Goal: Task Accomplishment & Management: Complete application form

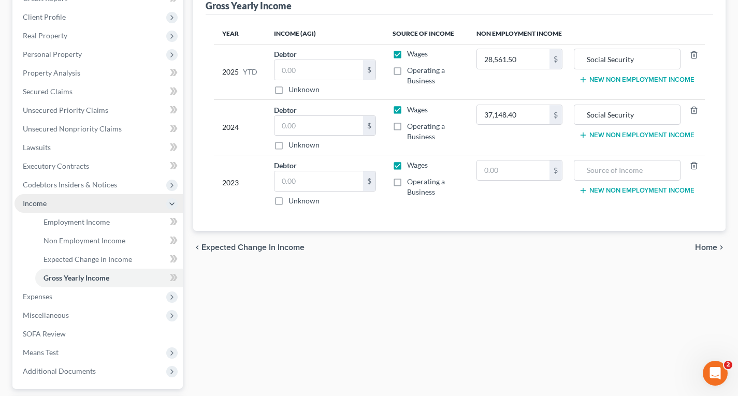
scroll to position [155, 0]
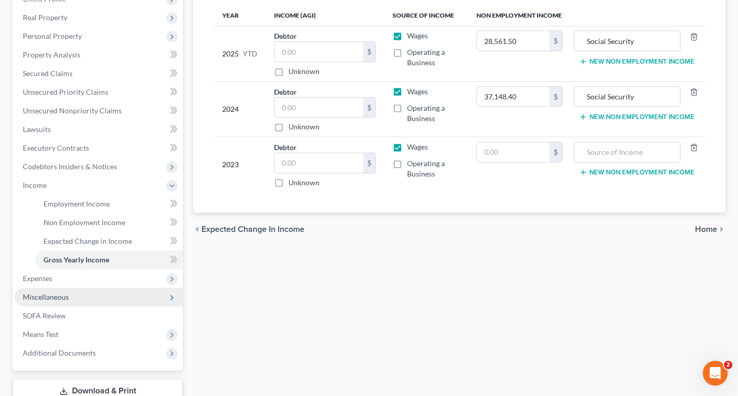
drag, startPoint x: 62, startPoint y: 295, endPoint x: 66, endPoint y: 292, distance: 5.5
click at [62, 295] on span "Miscellaneous" at bounding box center [46, 297] width 46 height 9
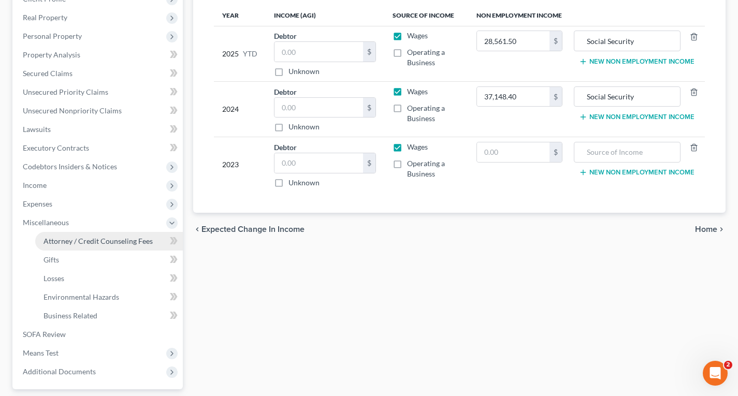
click at [96, 245] on span "Attorney / Credit Counseling Fees" at bounding box center [98, 241] width 109 height 9
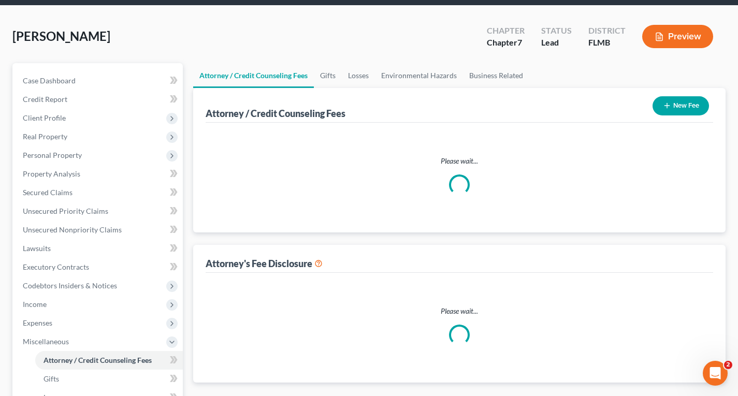
scroll to position [1, 0]
select select "0"
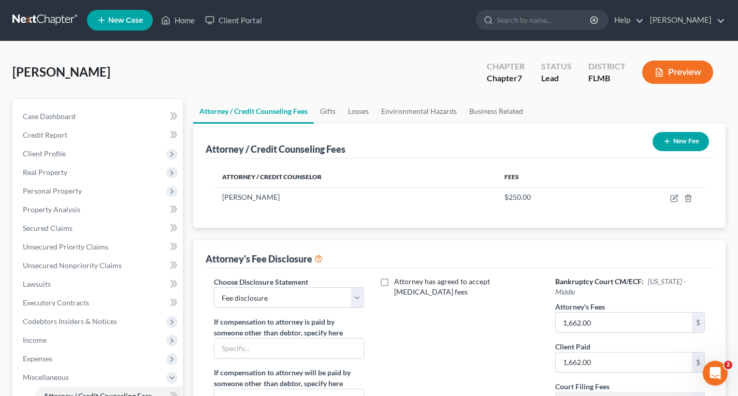
scroll to position [0, 0]
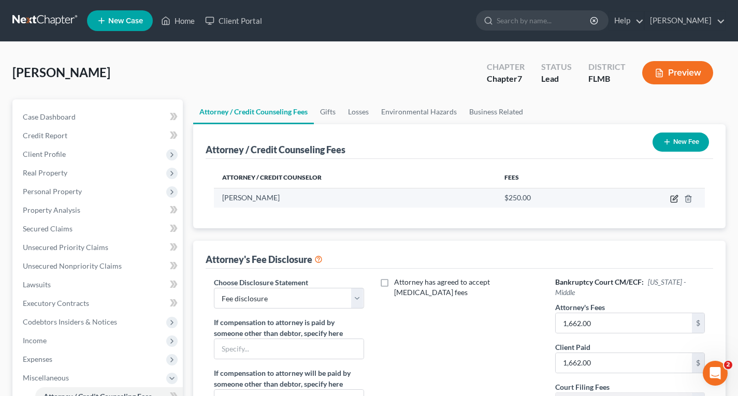
click at [673, 201] on icon "button" at bounding box center [674, 199] width 8 height 8
select select "9"
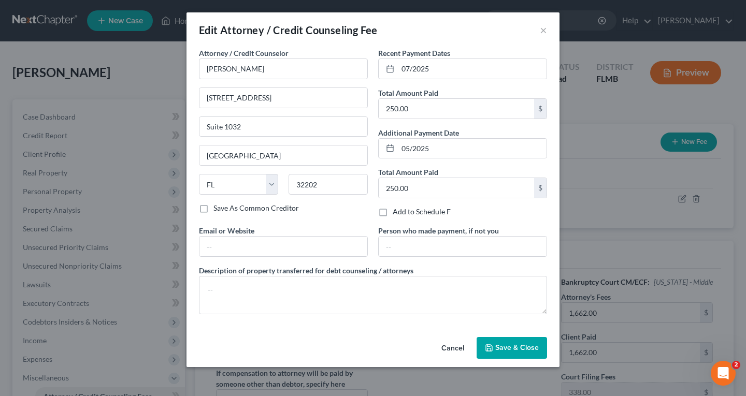
click at [512, 347] on span "Save & Close" at bounding box center [517, 347] width 44 height 9
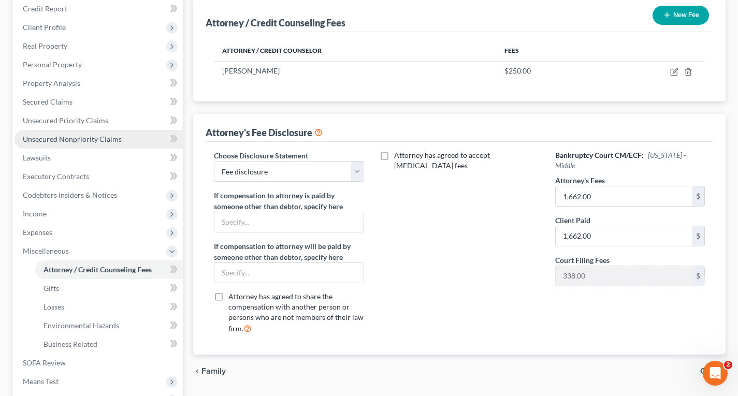
scroll to position [104, 0]
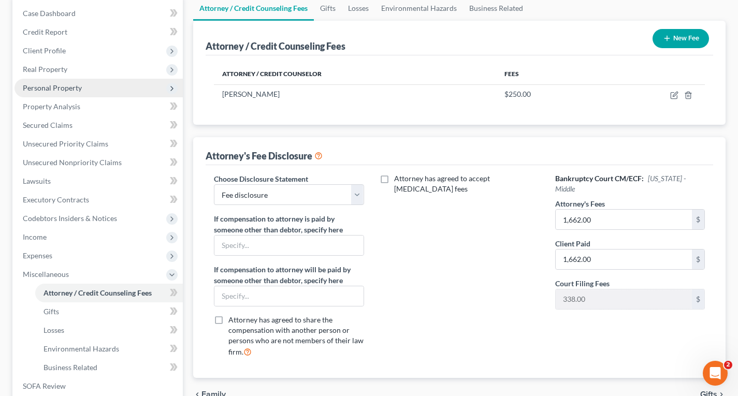
click at [50, 85] on span "Personal Property" at bounding box center [52, 87] width 59 height 9
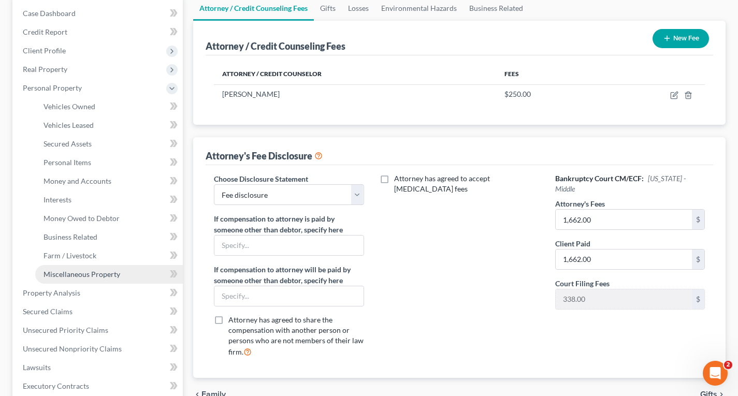
click at [71, 274] on span "Miscellaneous Property" at bounding box center [82, 274] width 77 height 9
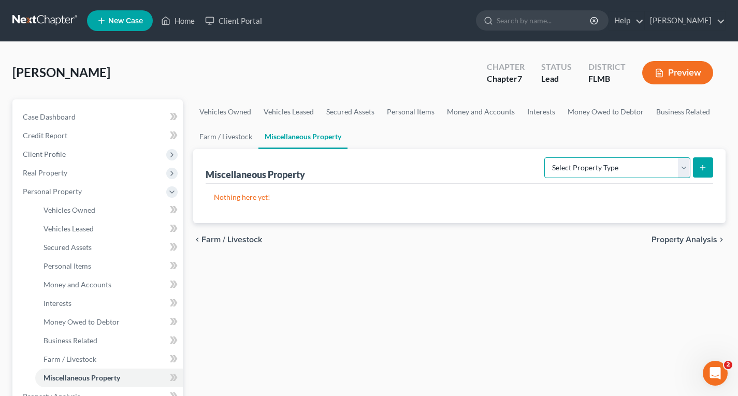
click at [654, 164] on select "Select Property Type Assigned for Creditor Benefit [DATE] Holding for Another N…" at bounding box center [617, 167] width 146 height 21
select select "holding_for_another"
click at [544, 157] on select "Select Property Type Assigned for Creditor Benefit [DATE] Holding for Another N…" at bounding box center [617, 167] width 146 height 21
click at [704, 162] on button "submit" at bounding box center [703, 167] width 20 height 20
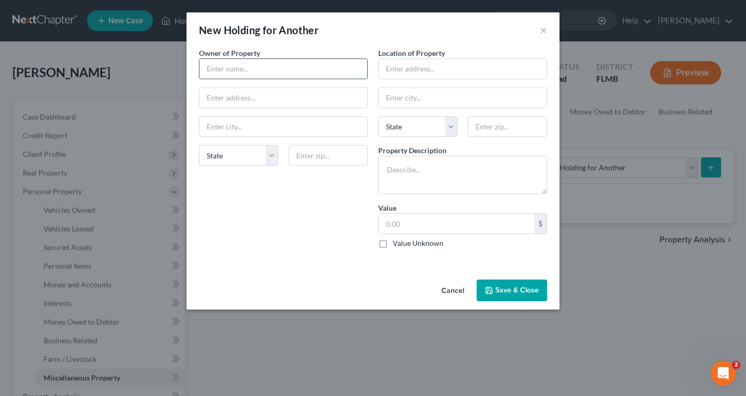
click at [292, 72] on input "text" at bounding box center [283, 69] width 168 height 20
type input "Unknown"
click at [431, 165] on textarea at bounding box center [462, 175] width 169 height 38
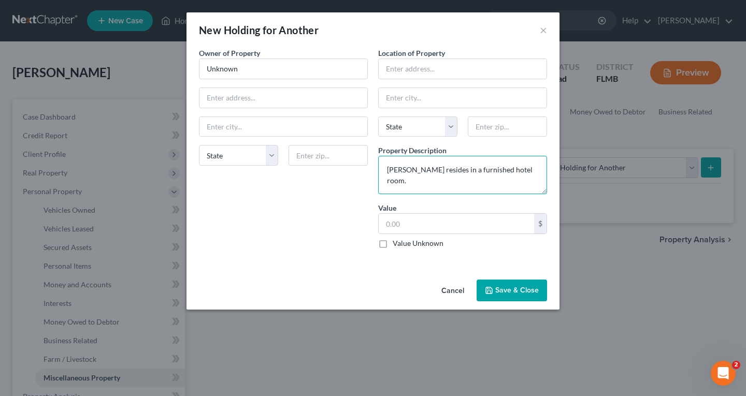
type textarea "[PERSON_NAME] resides in a furnished hotel room."
click at [393, 246] on label "Value Unknown" at bounding box center [418, 243] width 51 height 10
click at [397, 245] on input "Value Unknown" at bounding box center [400, 241] width 7 height 7
checkbox input "true"
type input "0.00"
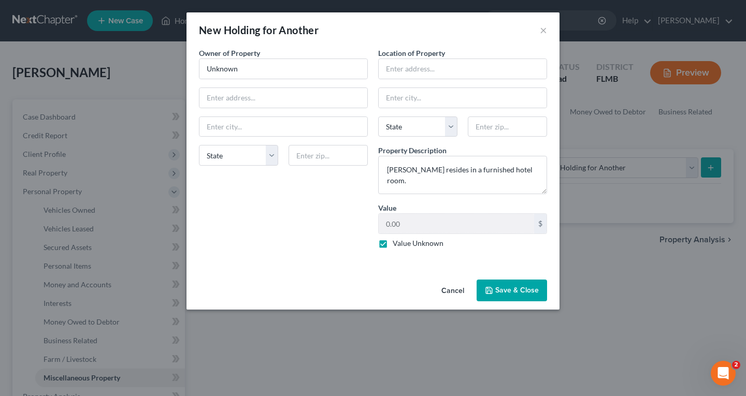
click at [492, 286] on icon "button" at bounding box center [489, 290] width 8 height 8
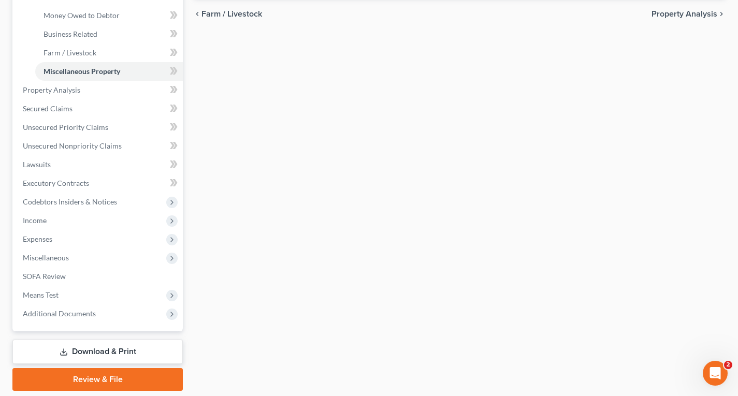
scroll to position [341, 0]
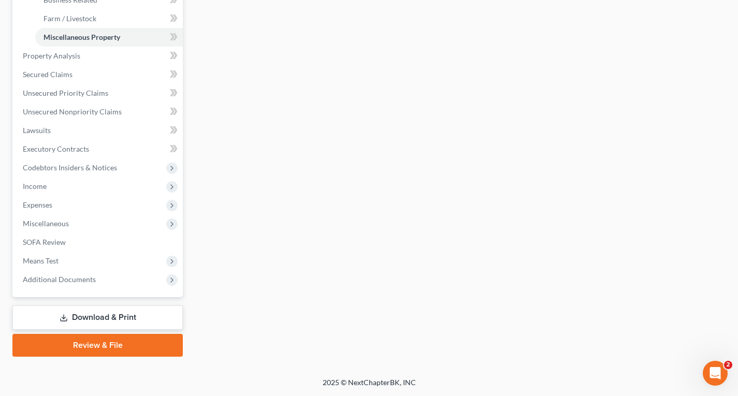
click at [95, 317] on link "Download & Print" at bounding box center [97, 318] width 170 height 24
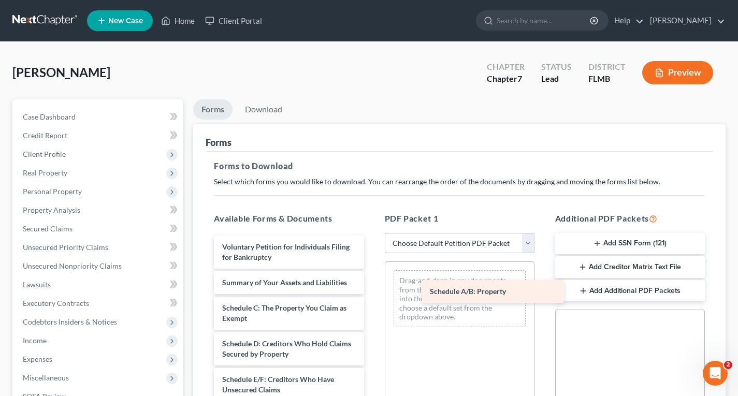
drag, startPoint x: 302, startPoint y: 306, endPoint x: 481, endPoint y: 288, distance: 180.1
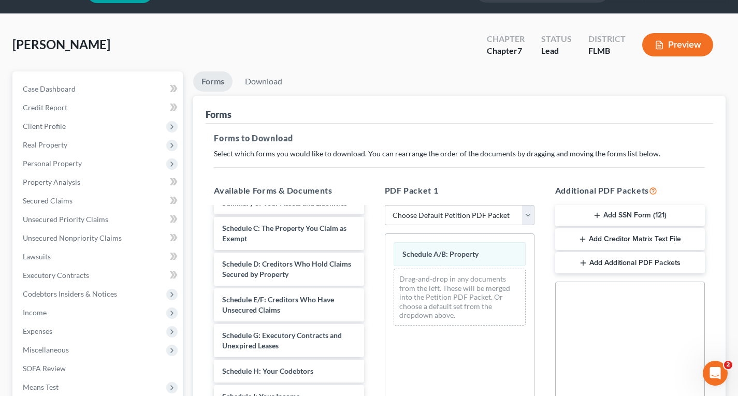
scroll to position [104, 0]
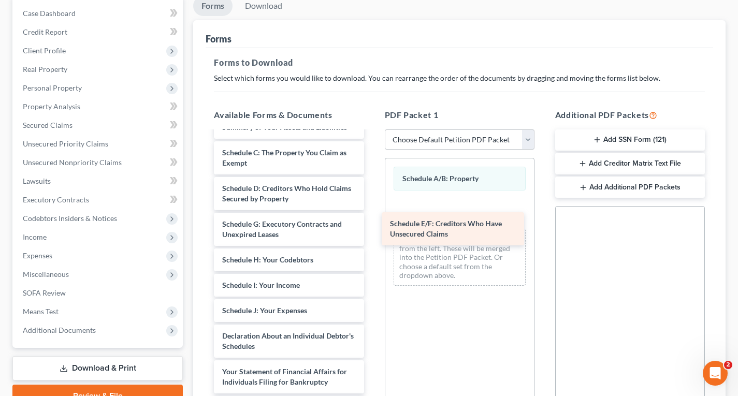
drag, startPoint x: 299, startPoint y: 235, endPoint x: 468, endPoint y: 235, distance: 169.4
click at [372, 235] on div "Schedule E/F: Creditors Who Have Unsecured Claims Voluntary Petition for Indivi…" at bounding box center [289, 333] width 166 height 507
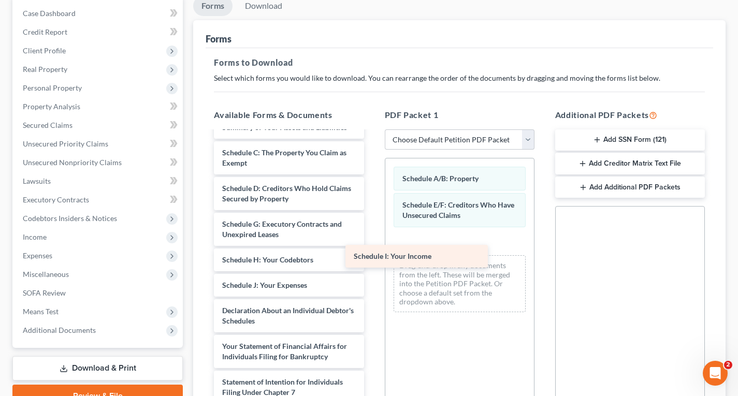
drag, startPoint x: 340, startPoint y: 284, endPoint x: 479, endPoint y: 251, distance: 143.2
click at [372, 252] on div "Schedule I: Your Income Voluntary Petition for Individuals Filing for Bankruptc…" at bounding box center [289, 321] width 166 height 482
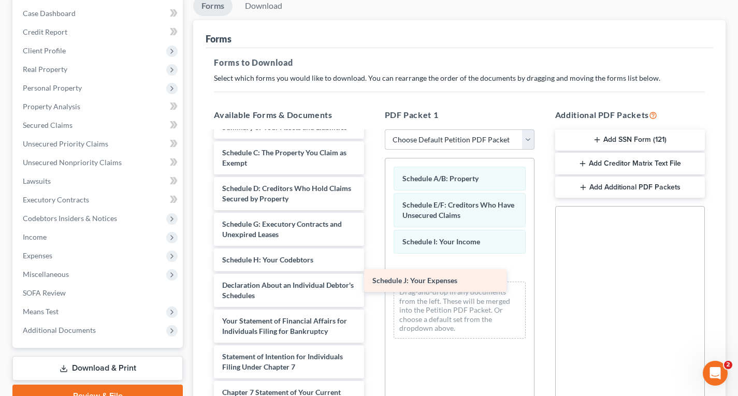
drag, startPoint x: 294, startPoint y: 291, endPoint x: 443, endPoint y: 286, distance: 149.3
click at [372, 286] on div "Schedule J: Your Expenses Voluntary Petition for Individuals Filing for Bankrup…" at bounding box center [289, 308] width 166 height 456
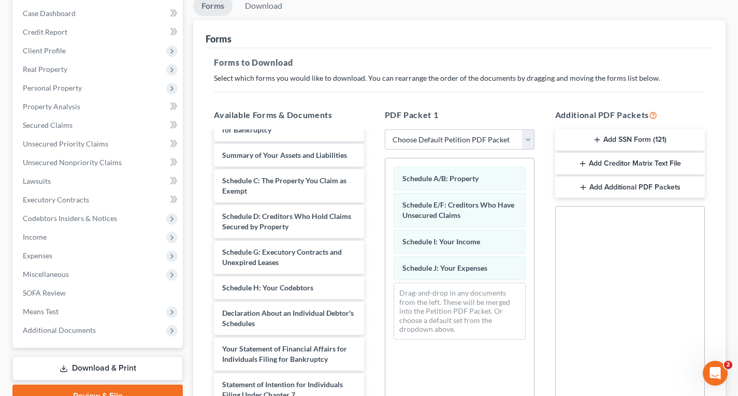
scroll to position [0, 0]
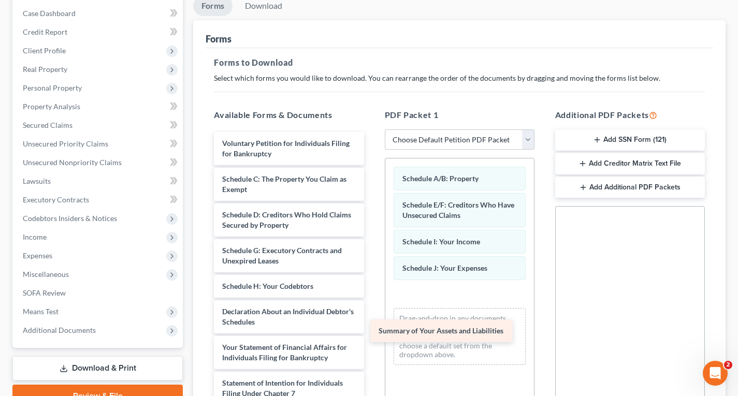
drag, startPoint x: 293, startPoint y: 182, endPoint x: 460, endPoint y: 321, distance: 217.7
click at [372, 322] on div "Summary of Your Assets and Liabilities Voluntary Petition for Individuals Filin…" at bounding box center [289, 347] width 166 height 431
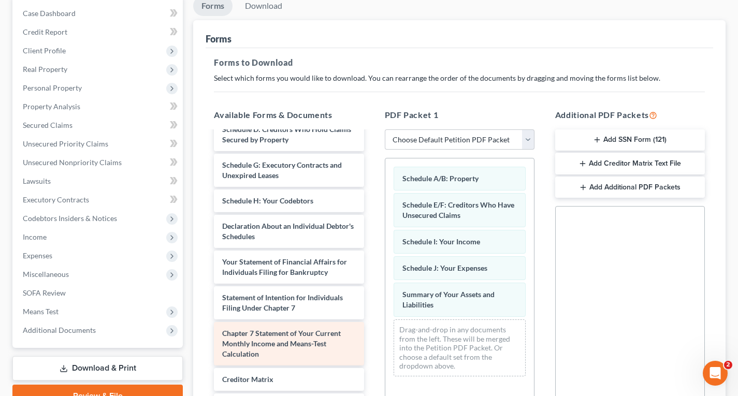
scroll to position [104, 0]
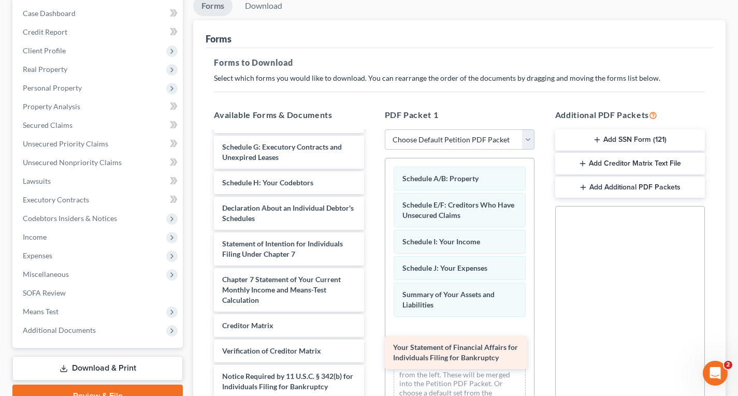
drag, startPoint x: 318, startPoint y: 258, endPoint x: 493, endPoint y: 347, distance: 195.5
click at [372, 347] on div "Your Statement of Financial Affairs for Individuals Filing for Bankruptcy Volun…" at bounding box center [289, 225] width 166 height 395
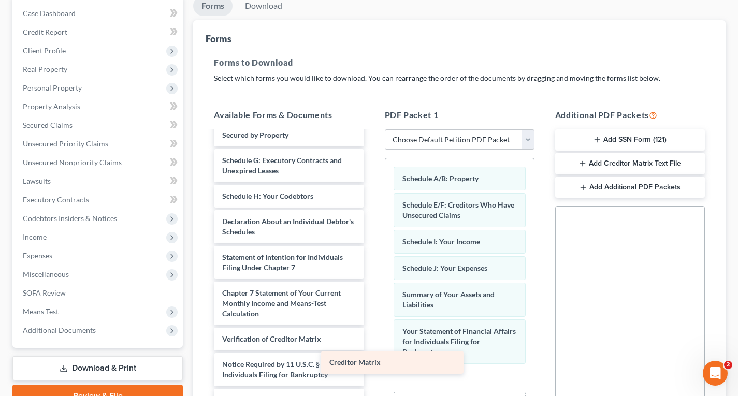
scroll to position [100, 0]
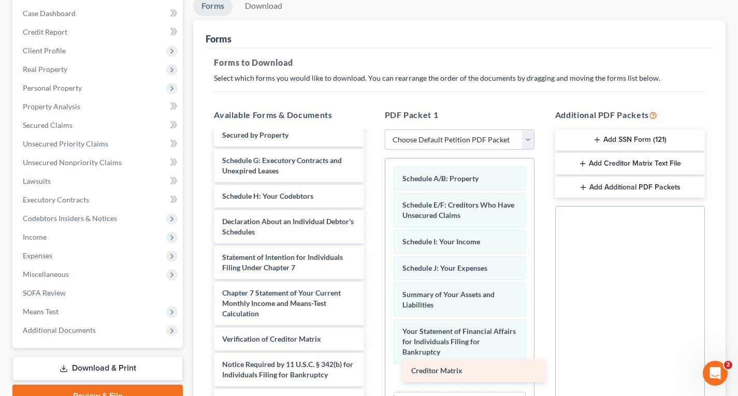
drag, startPoint x: 305, startPoint y: 323, endPoint x: 484, endPoint y: 365, distance: 183.6
click at [372, 365] on div "Creditor Matrix Voluntary Petition for Individuals Filing for Bankruptcy Schedu…" at bounding box center [289, 227] width 166 height 370
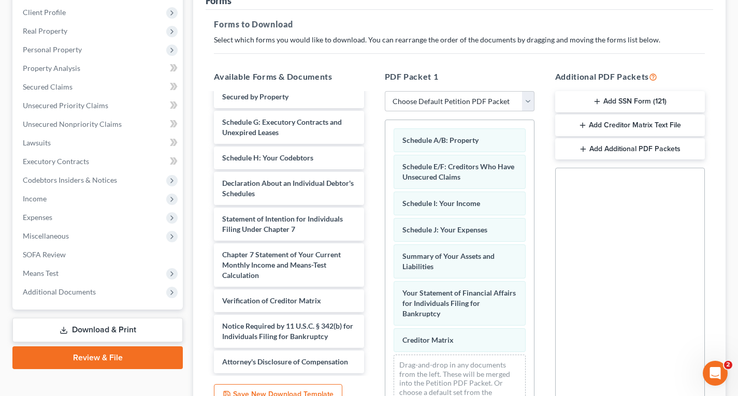
scroll to position [243, 0]
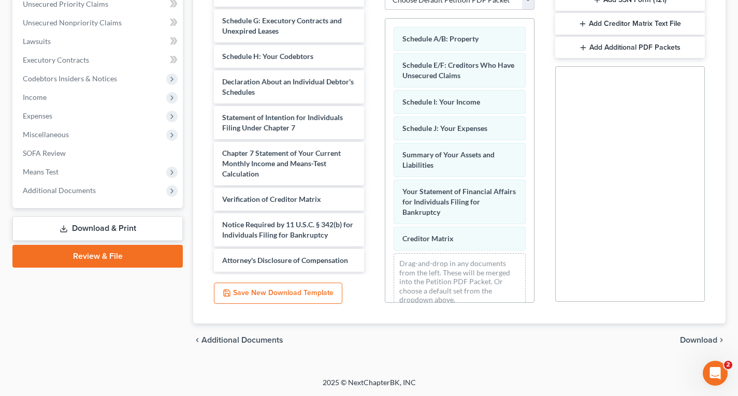
click at [701, 339] on span "Download" at bounding box center [698, 340] width 37 height 8
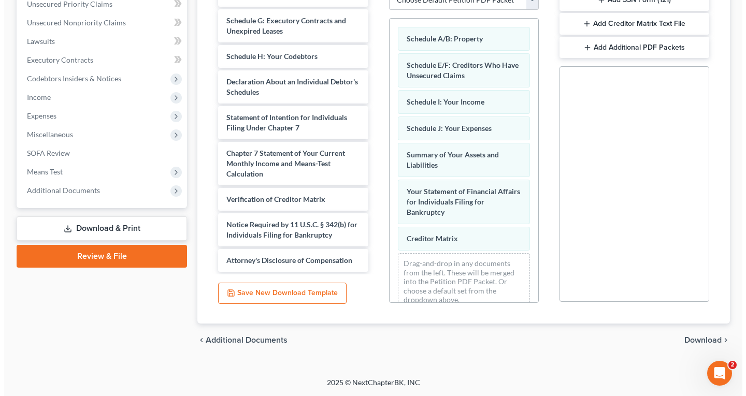
scroll to position [154, 0]
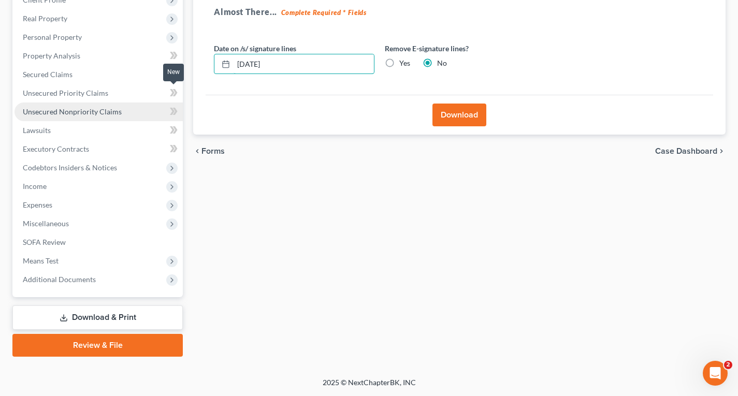
drag, startPoint x: 337, startPoint y: 66, endPoint x: 142, endPoint y: 104, distance: 198.4
click at [142, 104] on div "Petition Navigation Case Dashboard Payments Invoices Payments Payments Credit R…" at bounding box center [369, 151] width 724 height 412
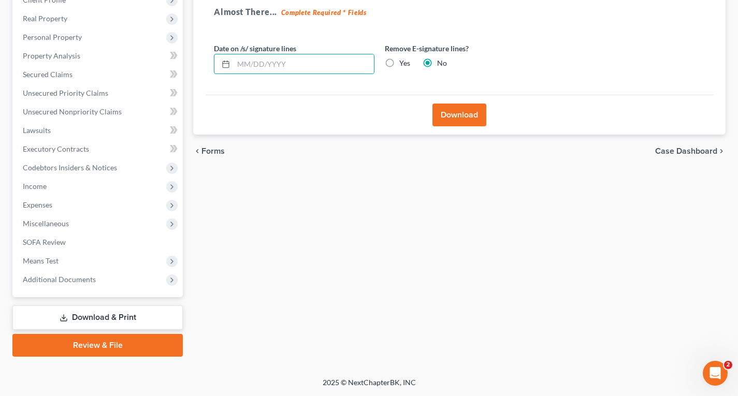
click at [399, 62] on label "Yes" at bounding box center [404, 63] width 11 height 10
click at [404, 62] on input "Yes" at bounding box center [407, 61] width 7 height 7
radio input "true"
radio input "false"
click at [452, 123] on button "Download" at bounding box center [460, 115] width 54 height 23
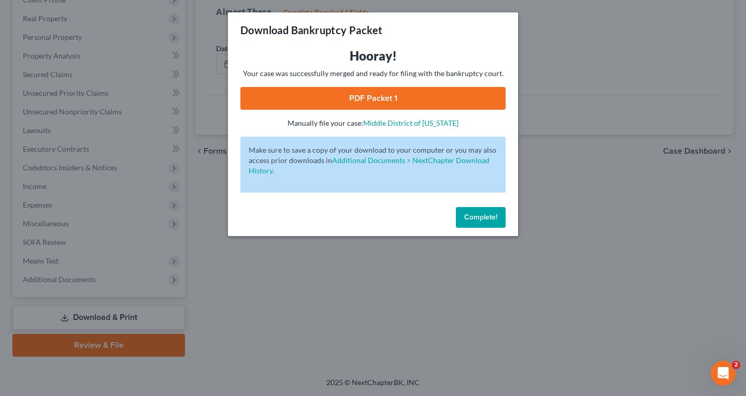
click at [431, 94] on link "PDF Packet 1" at bounding box center [372, 98] width 265 height 23
